Goal: Task Accomplishment & Management: Manage account settings

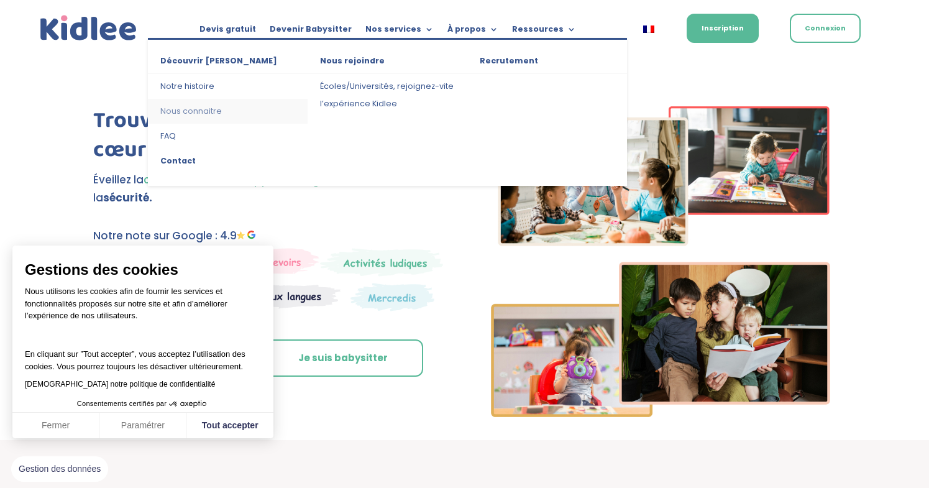
click at [194, 114] on link "Nous connaitre" at bounding box center [228, 111] width 160 height 25
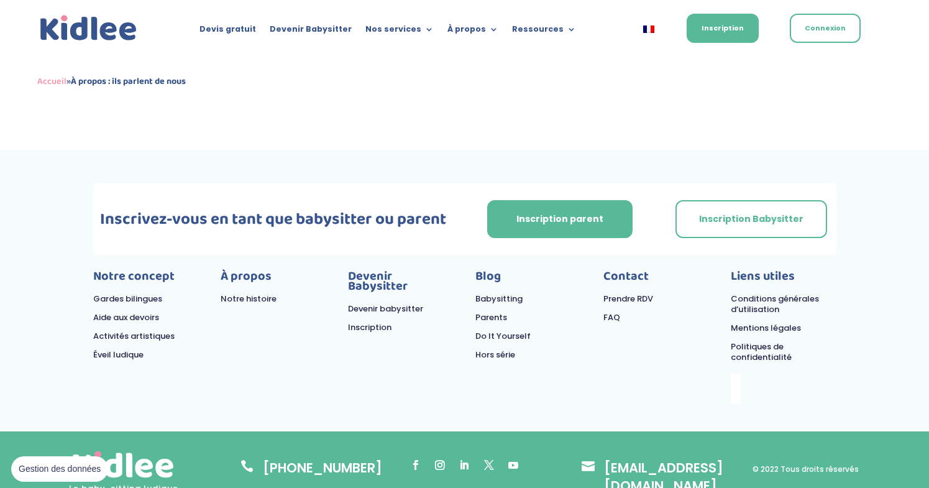
scroll to position [1451, 0]
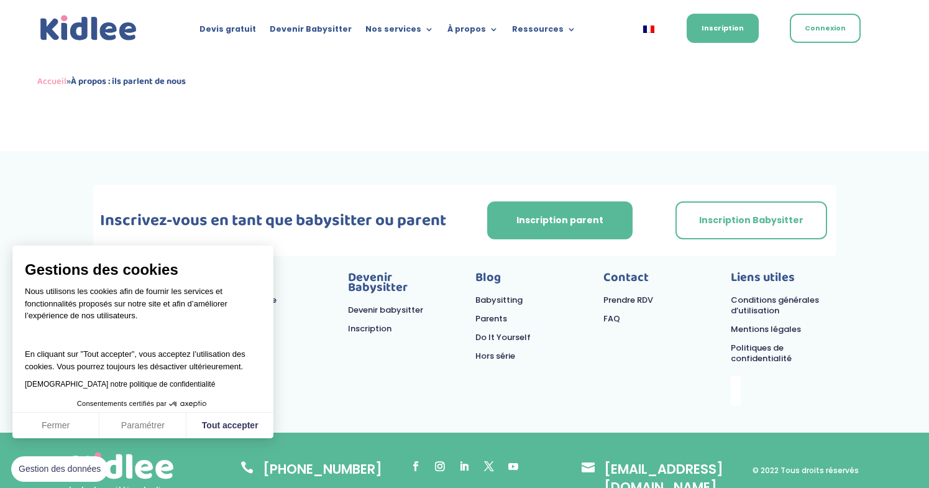
click at [70, 423] on button "Fermer" at bounding box center [55, 426] width 87 height 26
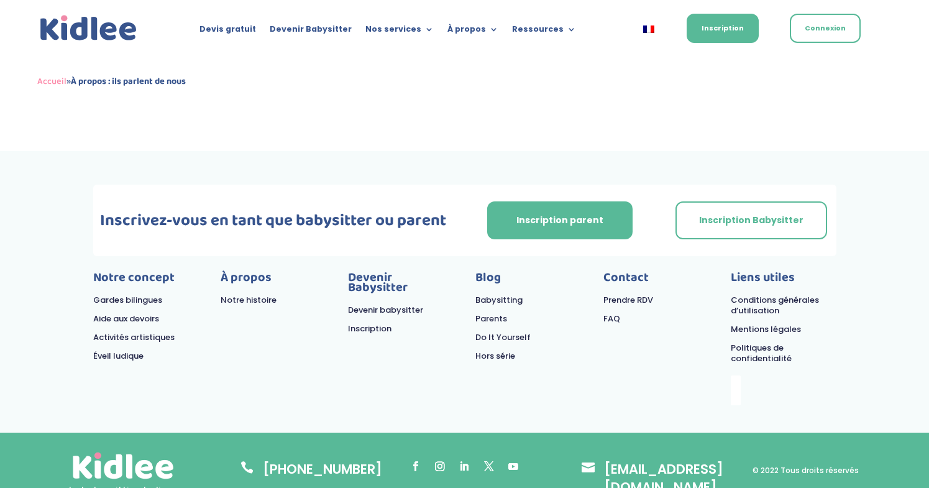
click at [753, 323] on link "Mentions légales" at bounding box center [766, 329] width 70 height 12
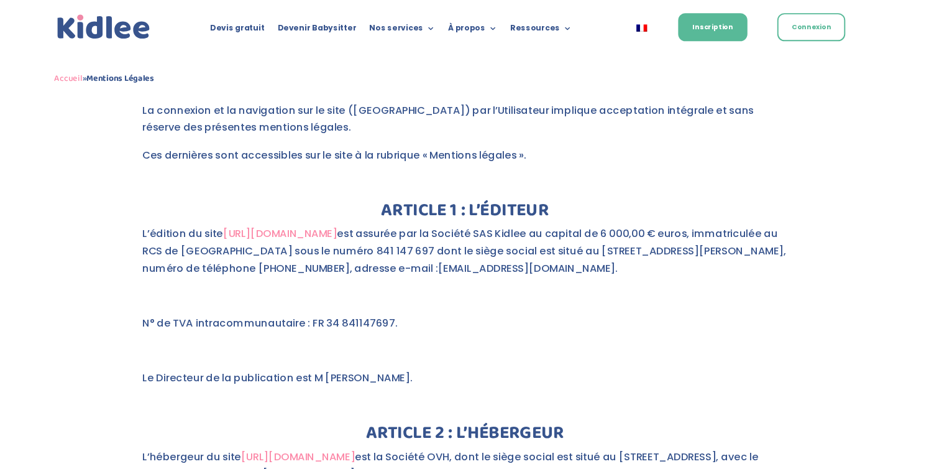
scroll to position [254, 0]
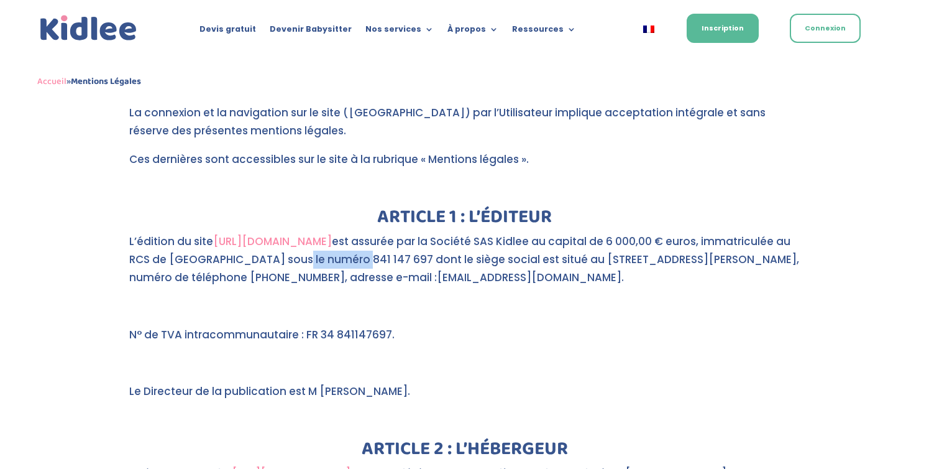
drag, startPoint x: 244, startPoint y: 232, endPoint x: 298, endPoint y: 236, distance: 54.8
click at [298, 236] on p "L’édition du site https://kidlee.fr/ est assurée par la Société SAS Kidlee au c…" at bounding box center [464, 264] width 671 height 65
copy p "841 147 697"
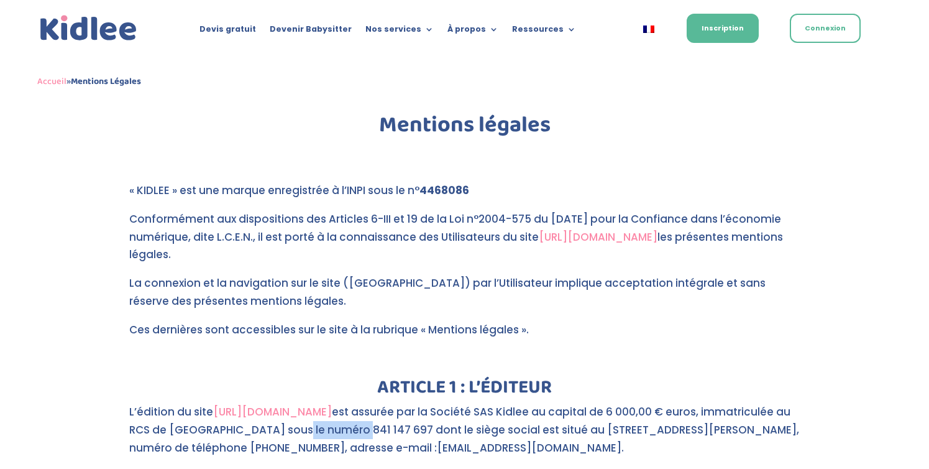
scroll to position [43, 0]
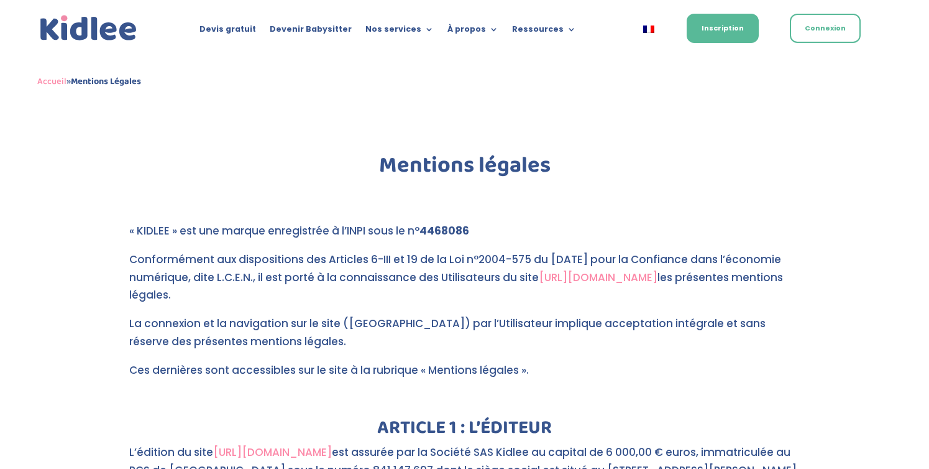
click at [465, 30] on div "Accueil » Mentions Légales" at bounding box center [464, 39] width 855 height 18
click at [484, 31] on div "Accueil » Mentions Légales" at bounding box center [464, 39] width 855 height 18
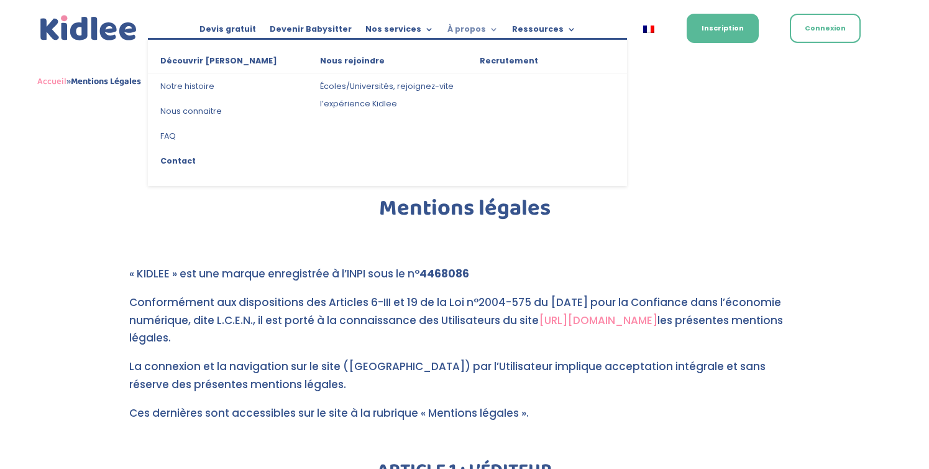
scroll to position [0, 0]
click at [173, 136] on link "FAQ" at bounding box center [228, 136] width 160 height 25
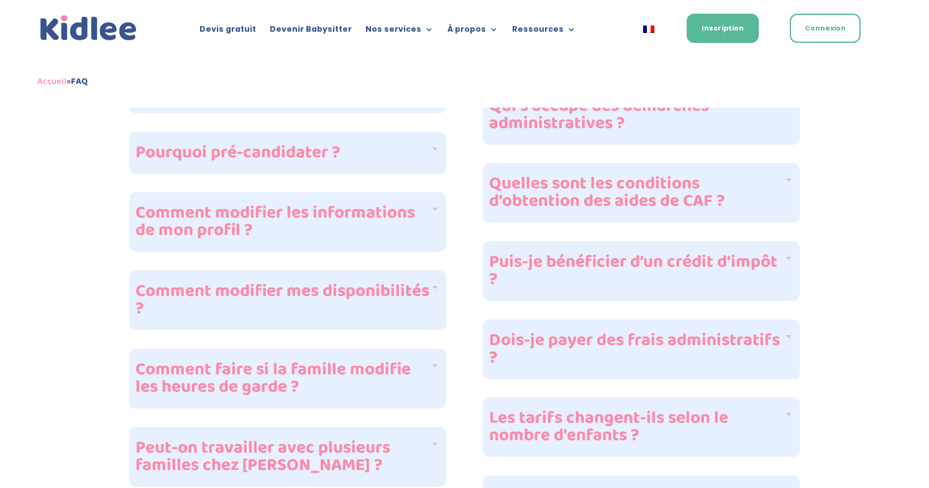
scroll to position [822, 0]
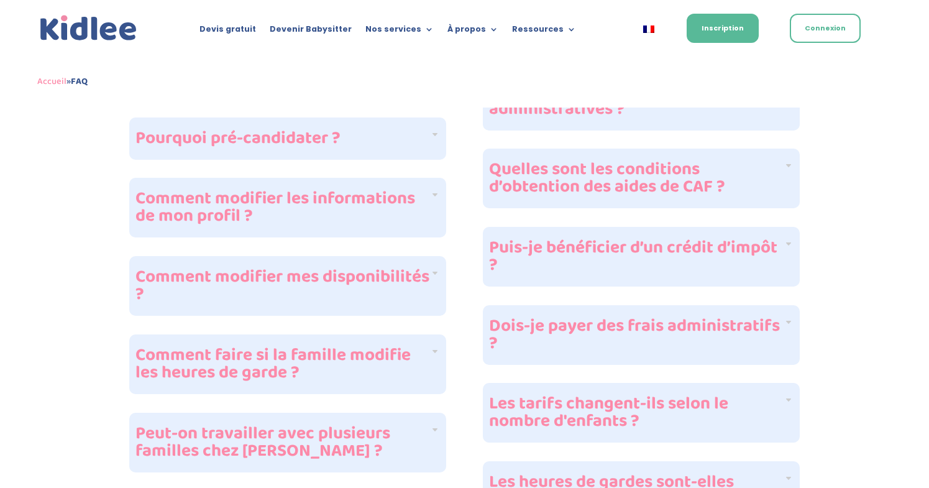
click at [730, 246] on h4 "Puis-je bénéficier d’un crédit d’impôt ?" at bounding box center [636, 256] width 295 height 35
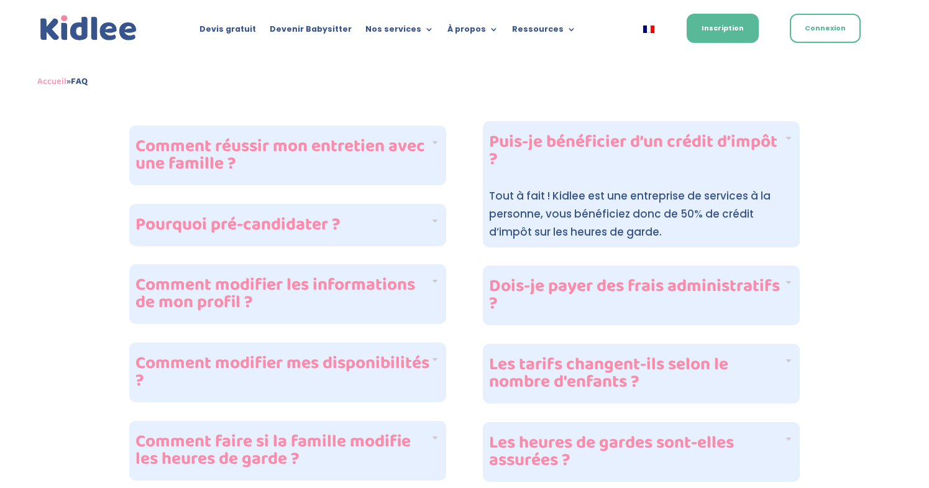
scroll to position [734, 0]
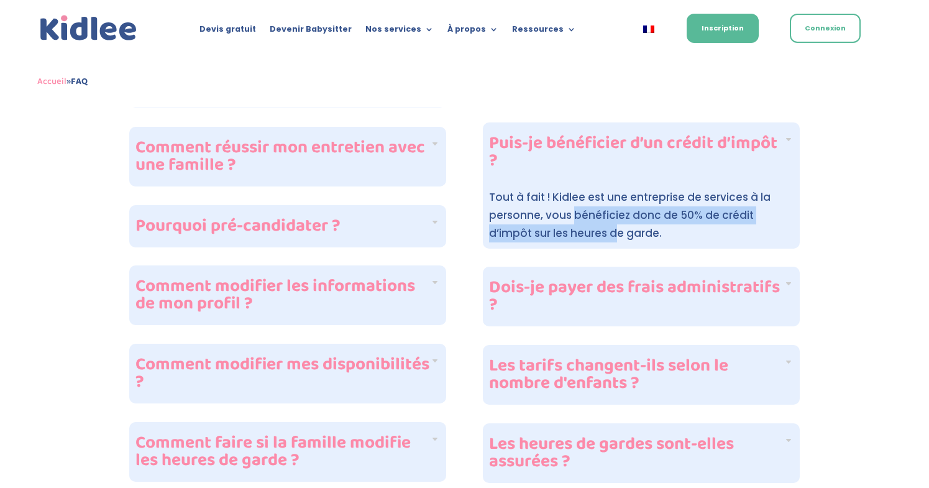
drag, startPoint x: 572, startPoint y: 216, endPoint x: 571, endPoint y: 227, distance: 11.2
click at [571, 227] on span "Tout à fait ! Kidlee est une entreprise de services à la personne, vous bénéfic…" at bounding box center [630, 215] width 282 height 51
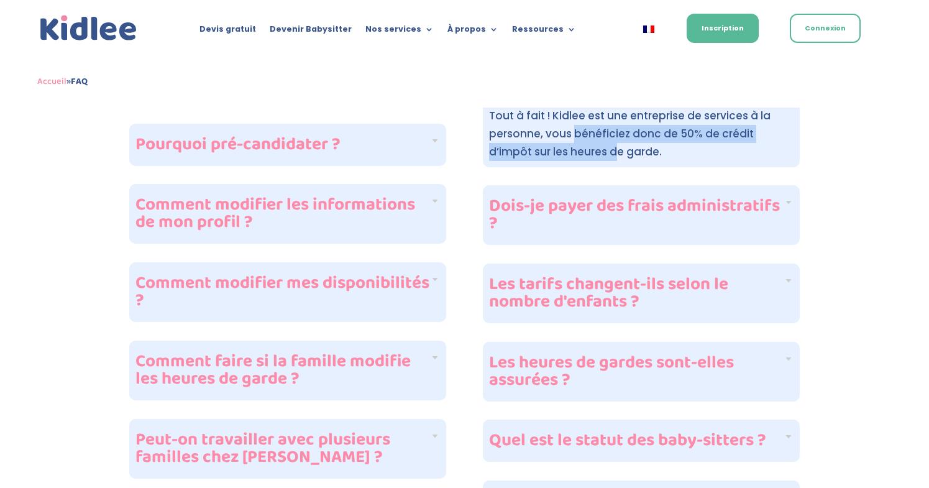
scroll to position [816, 0]
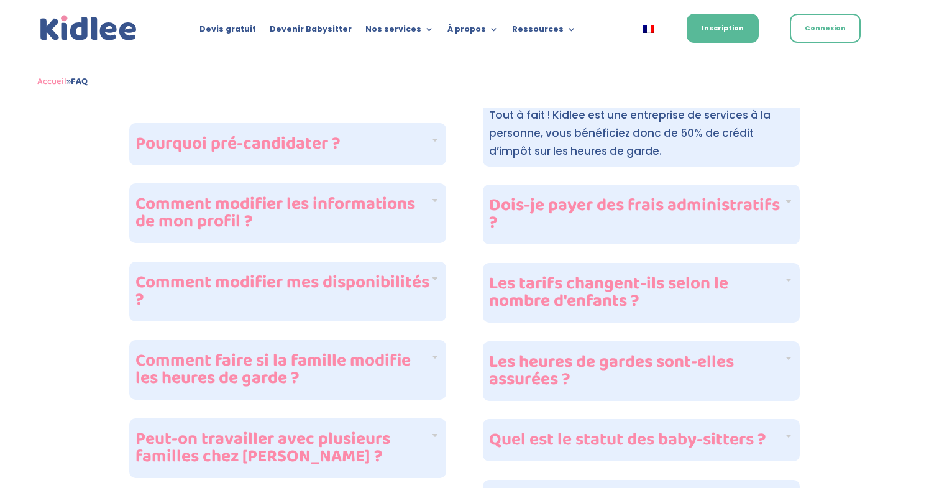
click at [667, 216] on h4 "Dois-je payer des frais administratifs ?" at bounding box center [636, 214] width 295 height 35
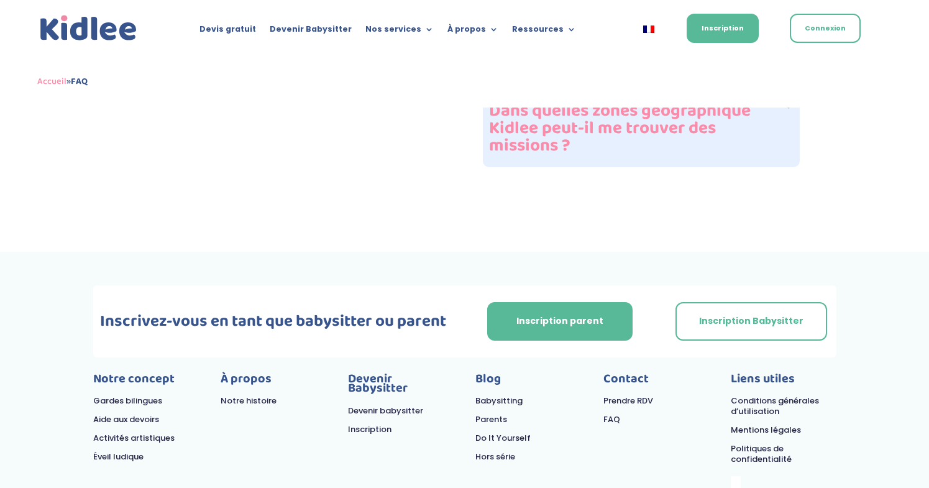
scroll to position [1710, 0]
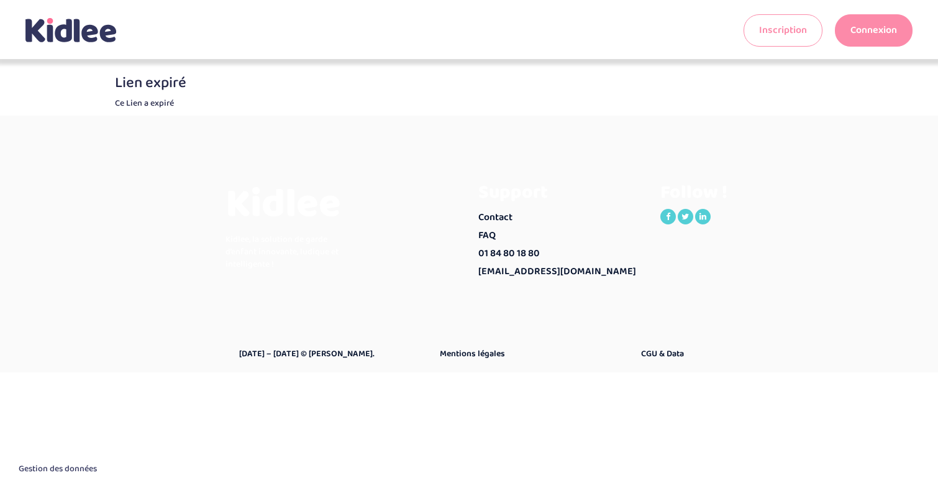
click at [851, 27] on link "Connexion" at bounding box center [874, 30] width 78 height 32
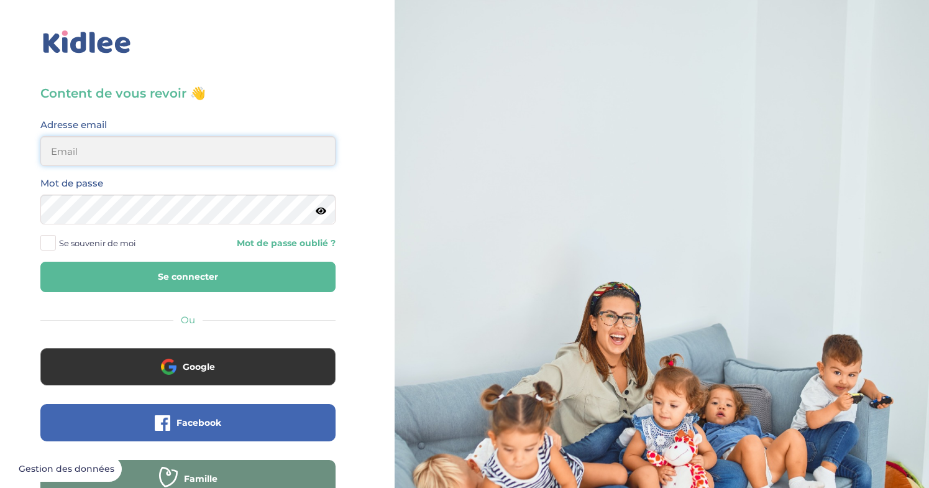
type input "paulinerl3@hotmail.com"
click at [188, 277] on button "Se connecter" at bounding box center [187, 277] width 295 height 30
click at [149, 265] on button "Se connecter" at bounding box center [187, 277] width 295 height 30
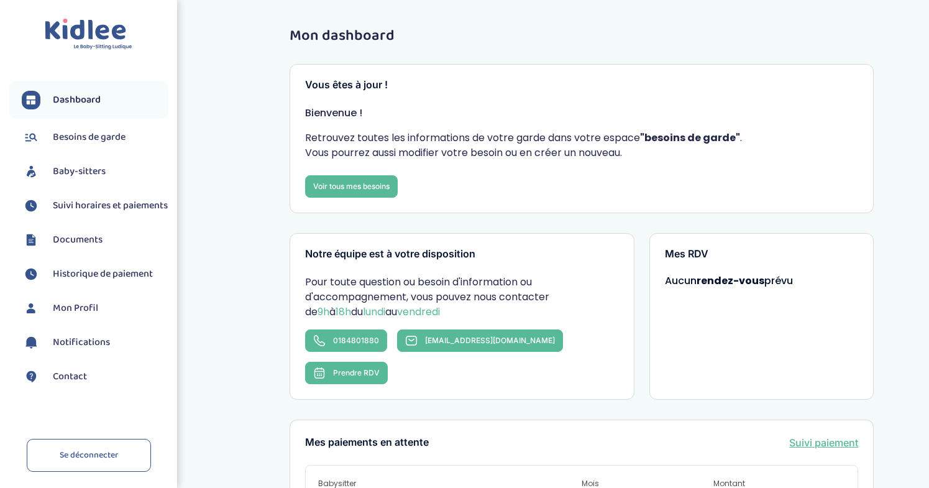
click at [78, 282] on span "Historique de paiement" at bounding box center [103, 274] width 100 height 15
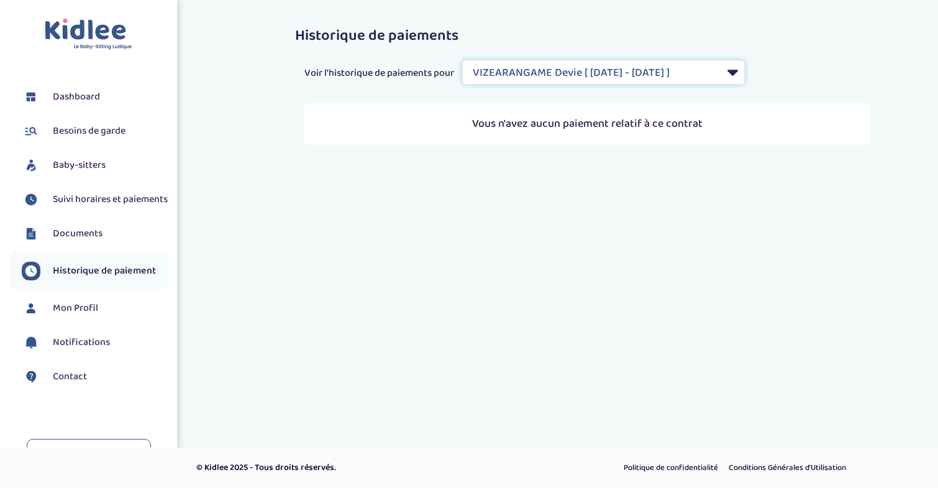
select select "1700"
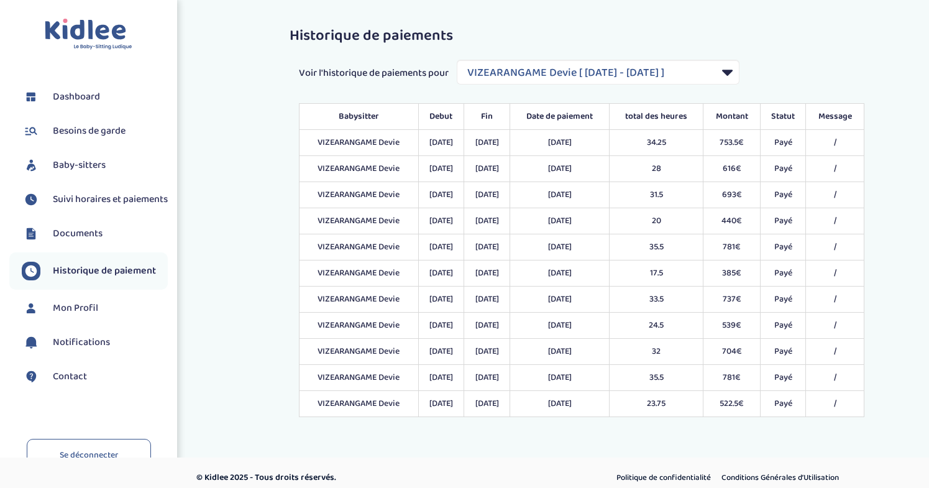
click at [91, 241] on span "Documents" at bounding box center [78, 233] width 50 height 15
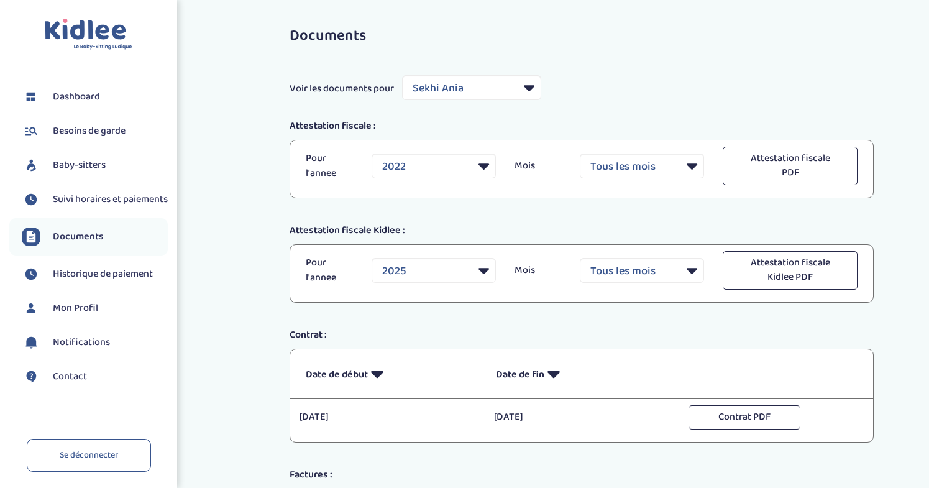
select select "19775"
select select "2022"
select select "30960"
select select "2024"
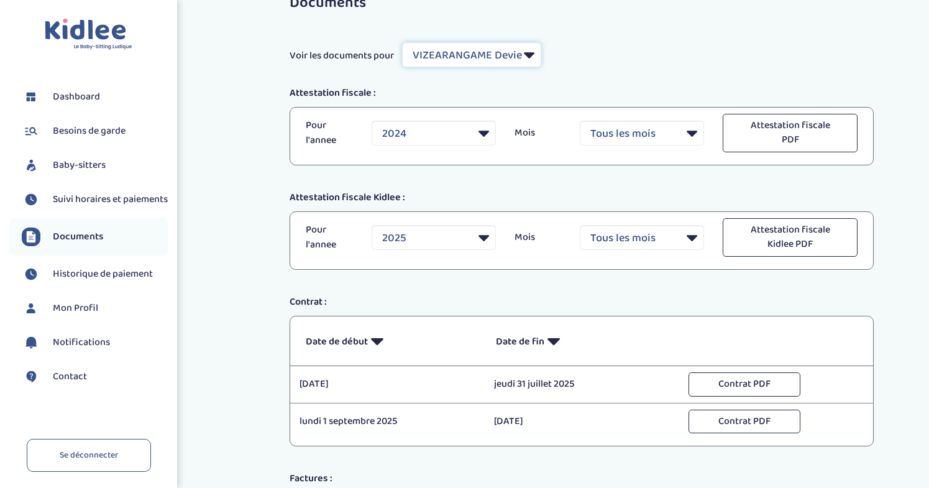
scroll to position [45, 0]
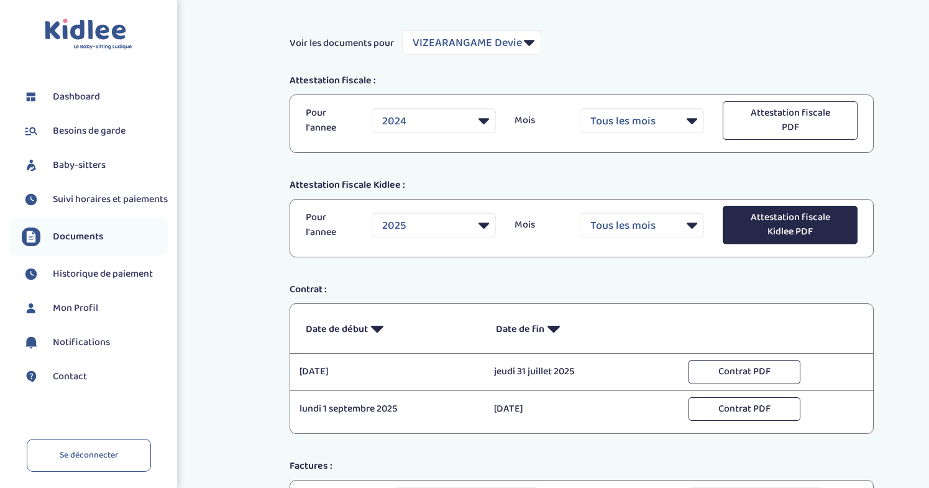
click at [809, 228] on button "Attestation fiscale Kidlee PDF" at bounding box center [790, 225] width 135 height 39
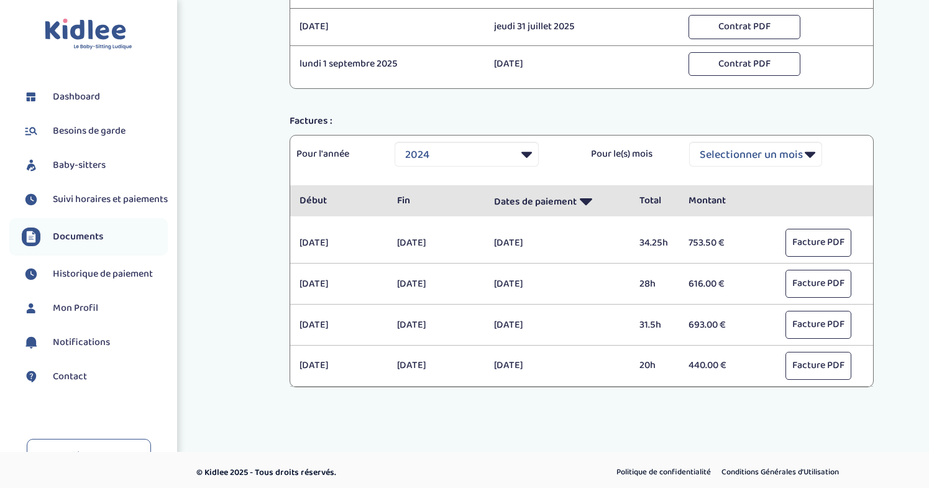
scroll to position [390, 0]
click at [814, 250] on button "Facture PDF" at bounding box center [819, 243] width 66 height 28
click at [80, 95] on span "Dashboard" at bounding box center [76, 96] width 47 height 15
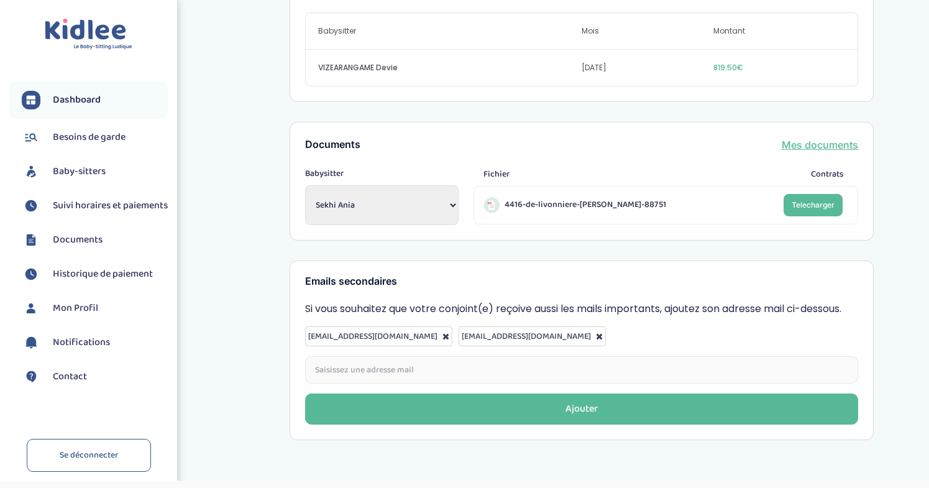
scroll to position [452, 0]
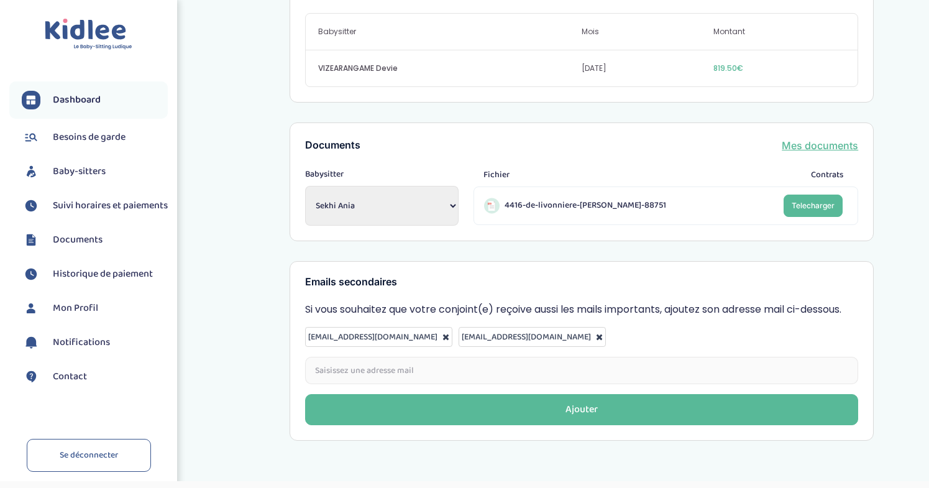
click at [74, 316] on span "Mon Profil" at bounding box center [75, 308] width 45 height 15
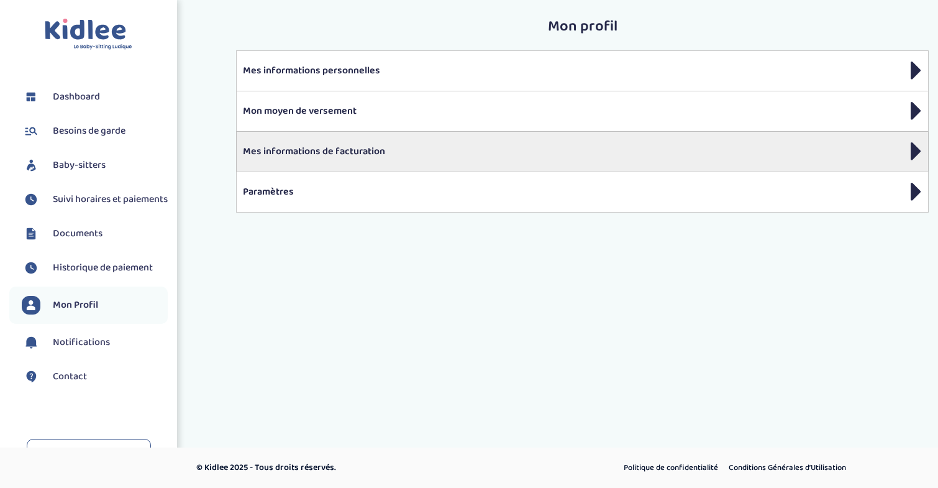
click at [293, 152] on p "Mes informations de facturation" at bounding box center [582, 151] width 679 height 15
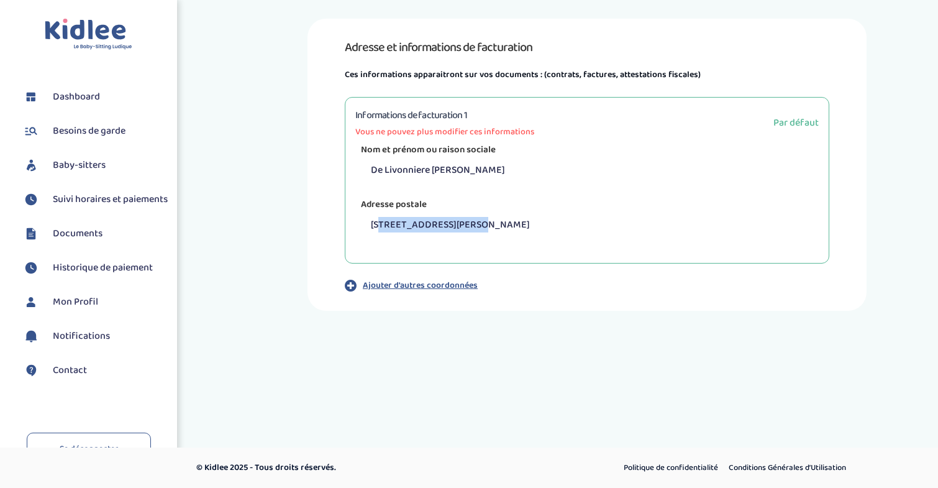
drag, startPoint x: 380, startPoint y: 229, endPoint x: 465, endPoint y: 229, distance: 84.5
click at [465, 229] on p "[STREET_ADDRESS][PERSON_NAME]" at bounding box center [592, 224] width 454 height 27
click at [385, 226] on p "34 Rue Guillaume Tell, Paris, France" at bounding box center [592, 224] width 454 height 27
drag, startPoint x: 375, startPoint y: 226, endPoint x: 429, endPoint y: 224, distance: 54.7
click at [429, 224] on p "34 Rue Guillaume Tell, Paris, France" at bounding box center [592, 224] width 454 height 27
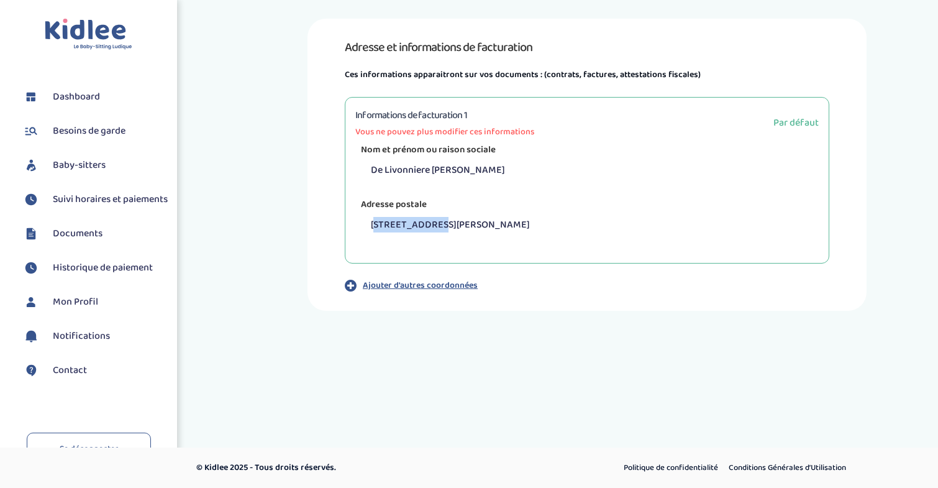
drag, startPoint x: 396, startPoint y: 167, endPoint x: 555, endPoint y: 177, distance: 159.4
click at [555, 177] on p "De Livonniere Rousse Lacordaire Pauline" at bounding box center [592, 170] width 454 height 27
click at [77, 241] on span "Documents" at bounding box center [78, 233] width 50 height 15
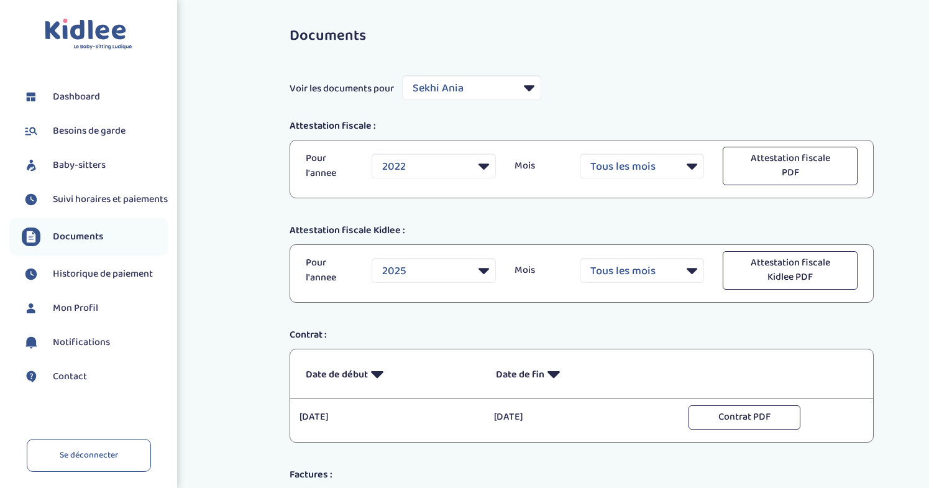
select select "19775"
select select "2022"
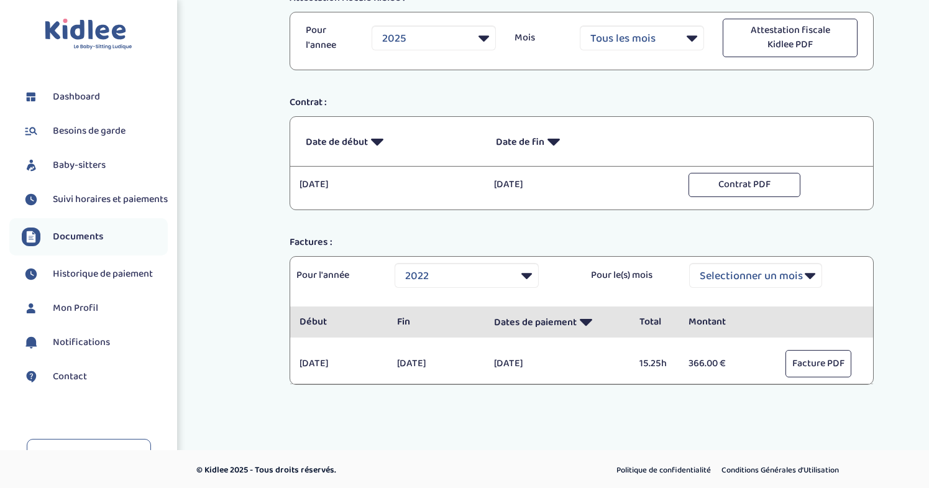
scroll to position [232, 0]
click at [100, 278] on span "Historique de paiement" at bounding box center [103, 274] width 100 height 15
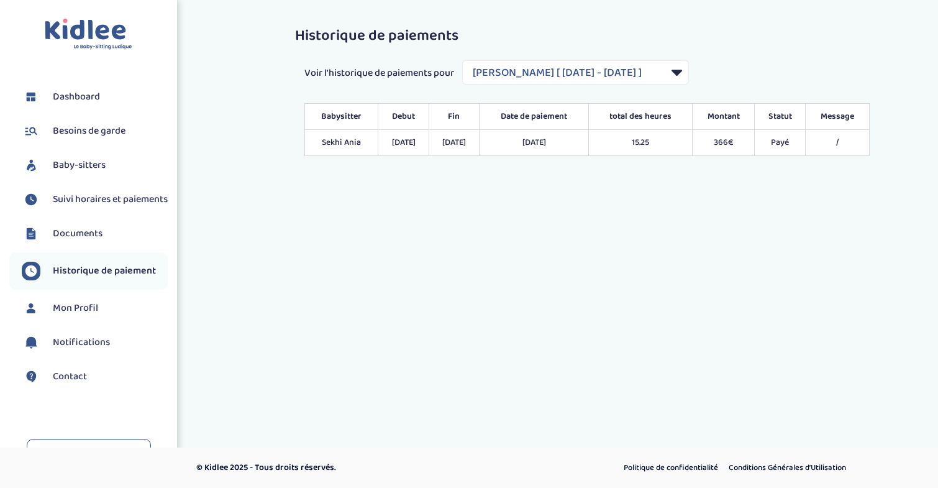
select select "977"
click at [429, 234] on div "Toggle navigation FAQ De Livonniere Rousse Lacordaire Pauline Dashboard Besoins…" at bounding box center [469, 217] width 938 height 435
